Goal: Check status: Check status

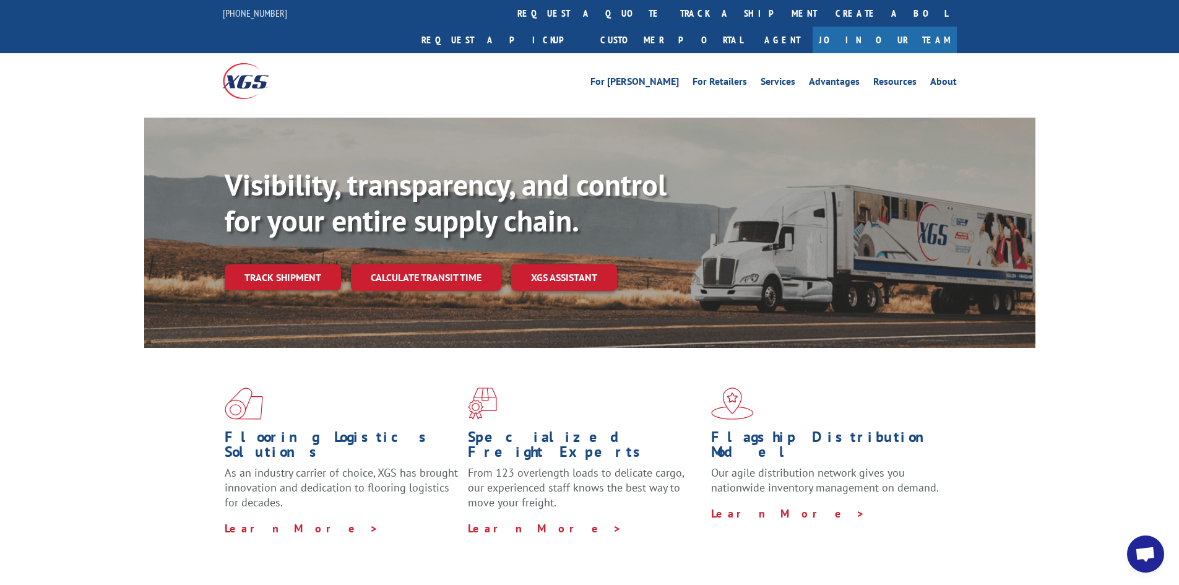
scroll to position [86, 0]
click at [752, 27] on link "Customer Portal" at bounding box center [671, 40] width 161 height 27
click at [671, 13] on link "track a shipment" at bounding box center [748, 13] width 155 height 27
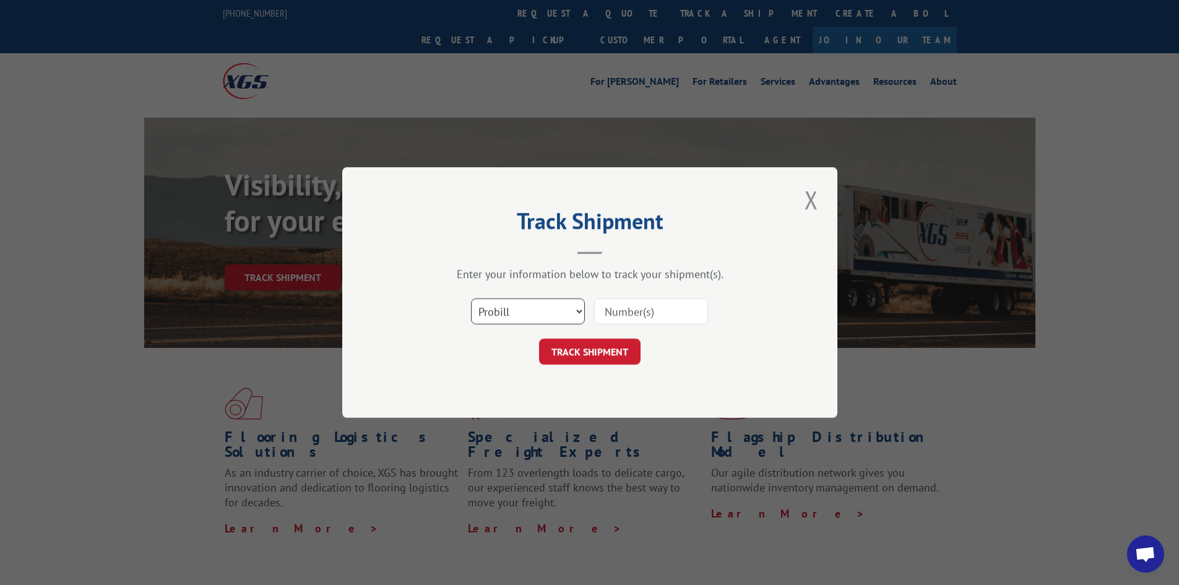
click at [563, 314] on select "Select category... Probill BOL PO" at bounding box center [528, 311] width 114 height 26
click at [806, 194] on button "Close modal" at bounding box center [811, 200] width 21 height 34
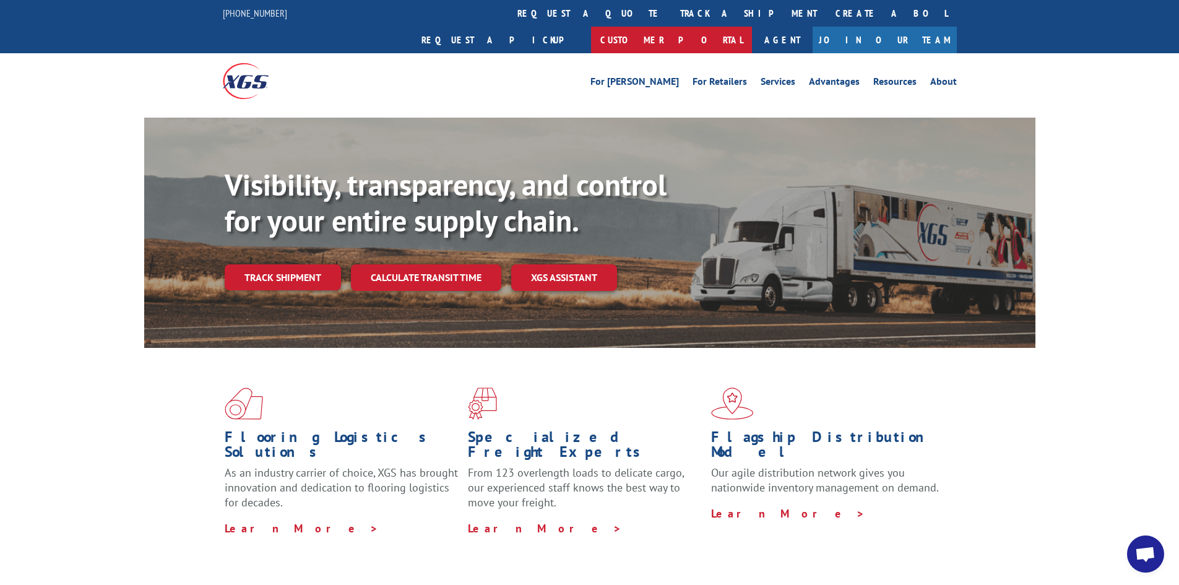
click at [752, 27] on link "Customer Portal" at bounding box center [671, 40] width 161 height 27
